Goal: Task Accomplishment & Management: Use online tool/utility

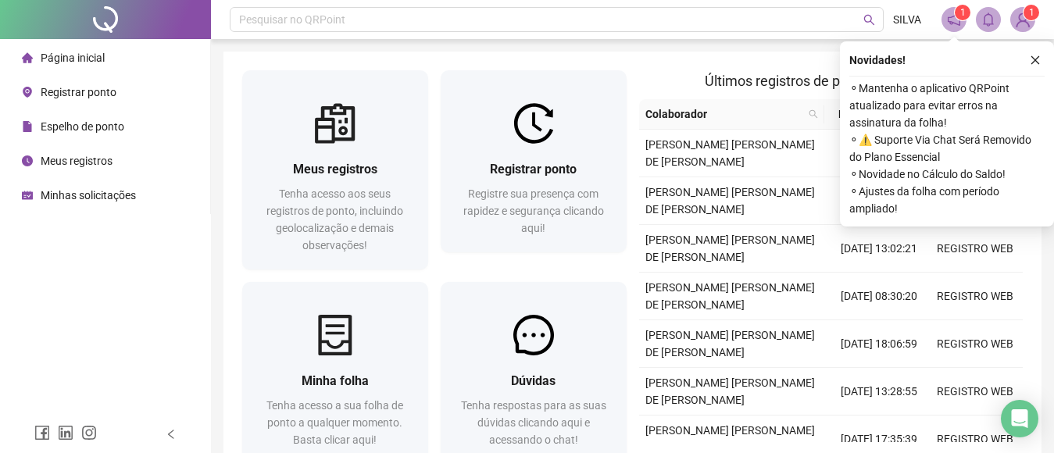
click at [540, 229] on span "Registre sua presença com rapidez e segurança clicando aqui!" at bounding box center [533, 210] width 141 height 47
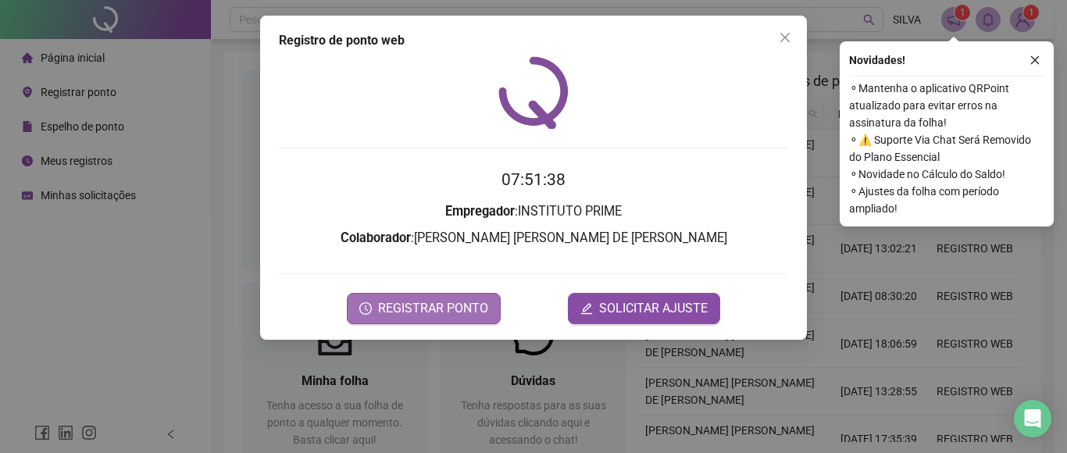
click at [437, 305] on span "REGISTRAR PONTO" at bounding box center [433, 308] width 110 height 19
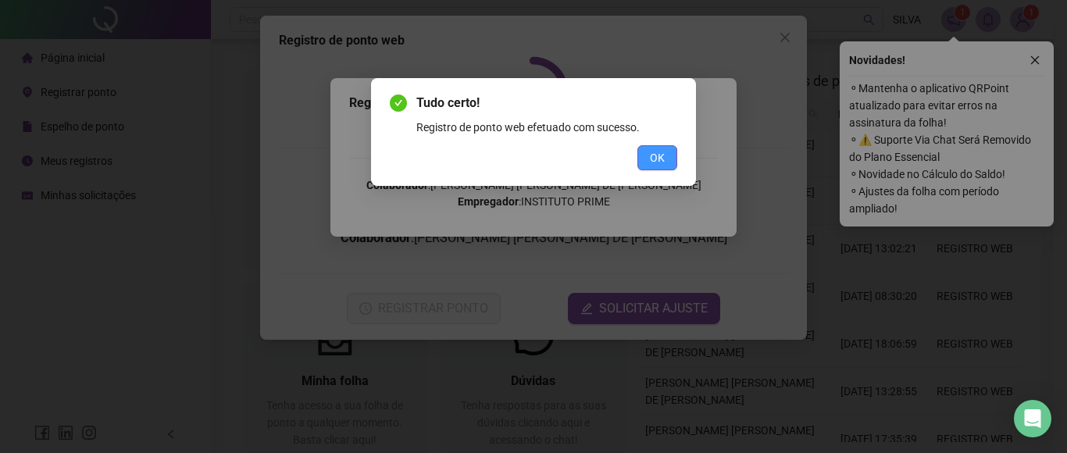
click at [670, 155] on button "OK" at bounding box center [657, 157] width 40 height 25
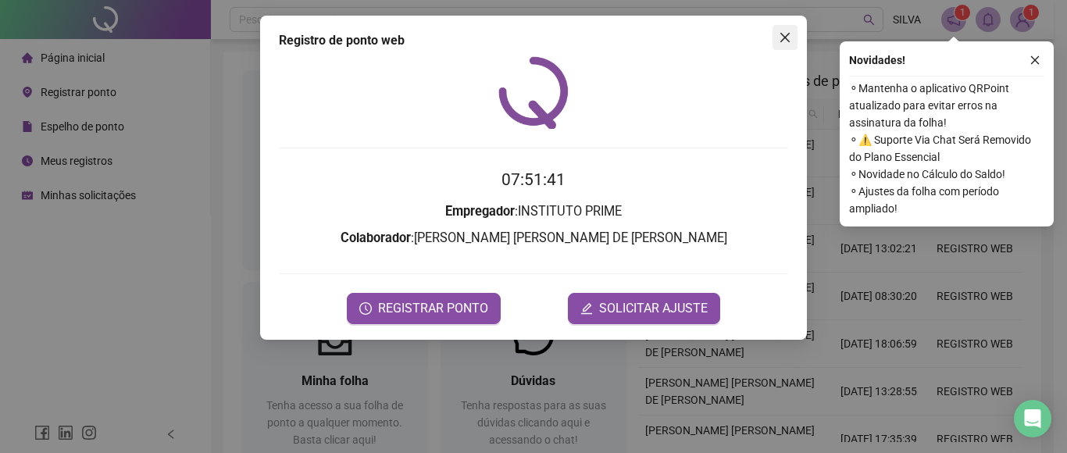
click at [787, 32] on icon "close" at bounding box center [785, 37] width 12 height 12
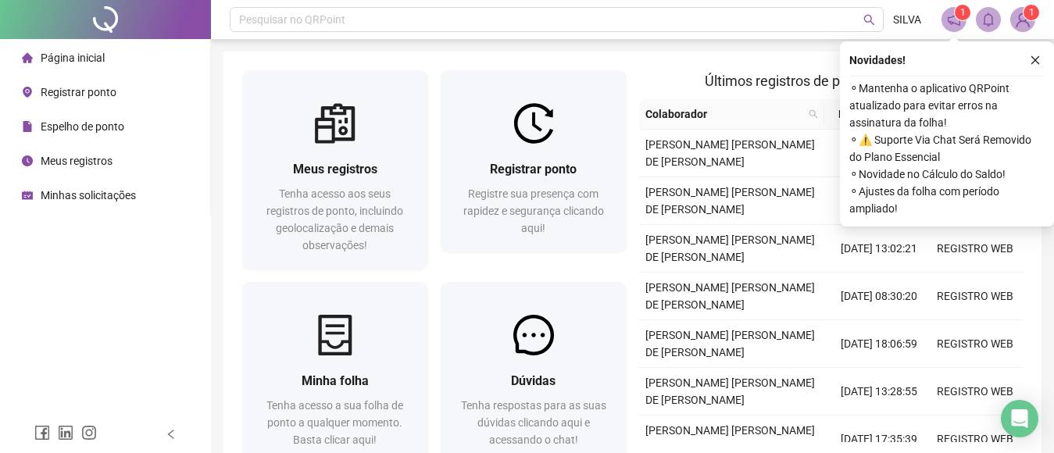
click at [1035, 63] on button "button" at bounding box center [1035, 60] width 19 height 19
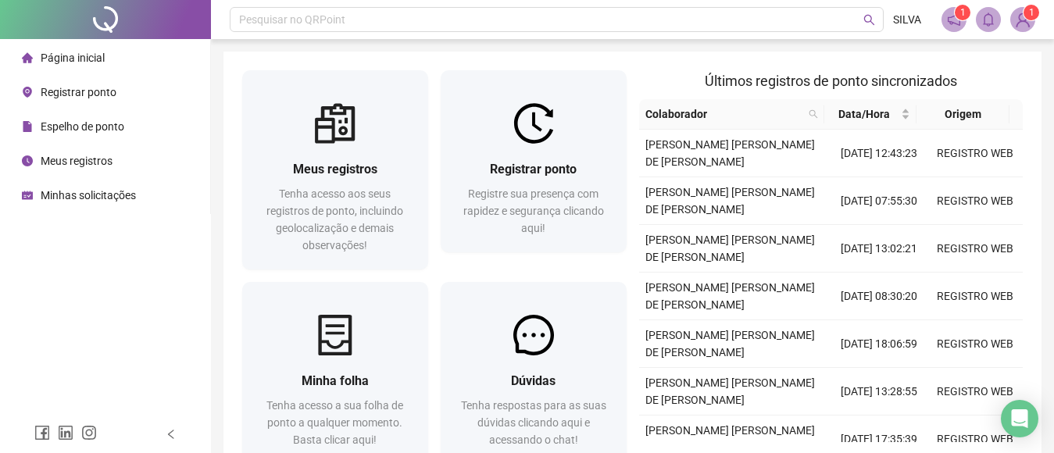
click at [1025, 15] on sup "1" at bounding box center [1031, 13] width 16 height 16
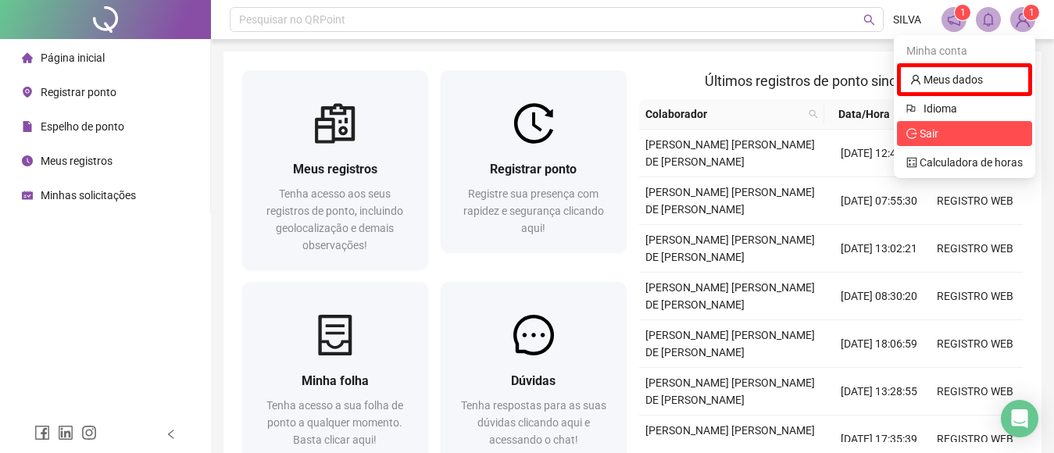
click at [965, 133] on span "Sair" at bounding box center [964, 133] width 116 height 17
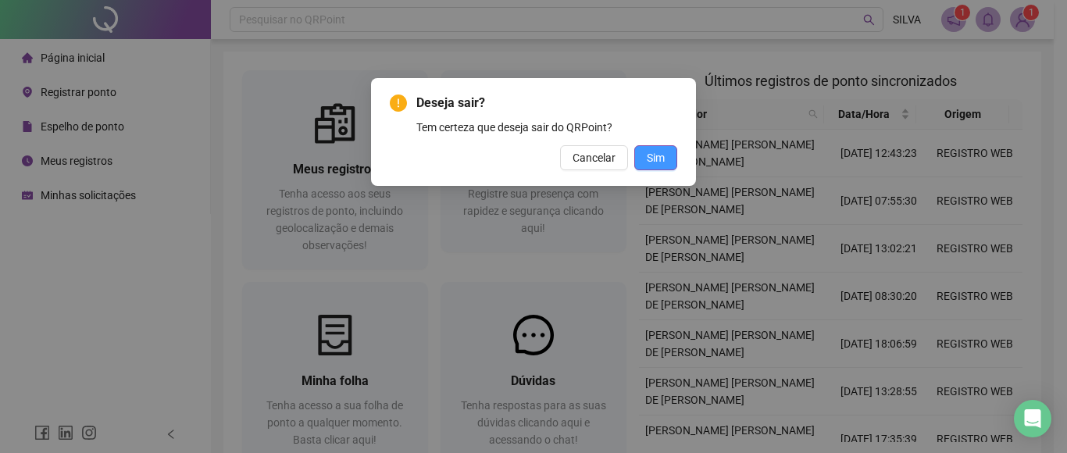
click at [669, 155] on button "Sim" at bounding box center [655, 157] width 43 height 25
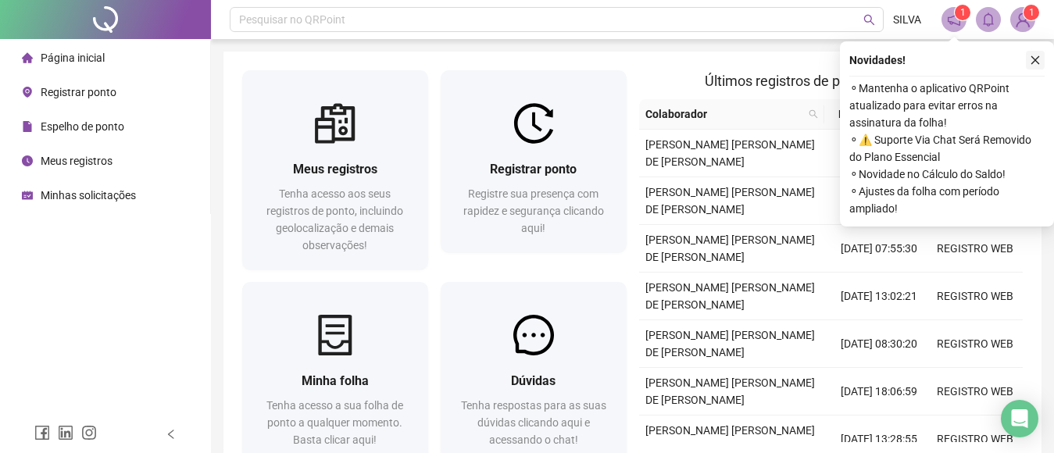
click at [1033, 62] on icon "close" at bounding box center [1035, 60] width 9 height 9
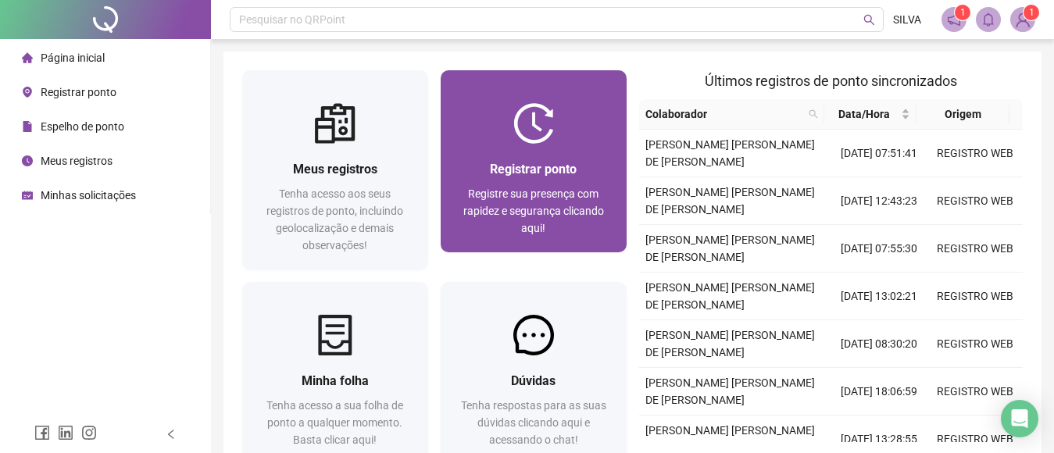
click at [524, 155] on div "Registrar ponto Registre sua presença com rapidez e segurança clicando aqui!" at bounding box center [534, 198] width 186 height 109
